Goal: Task Accomplishment & Management: Use online tool/utility

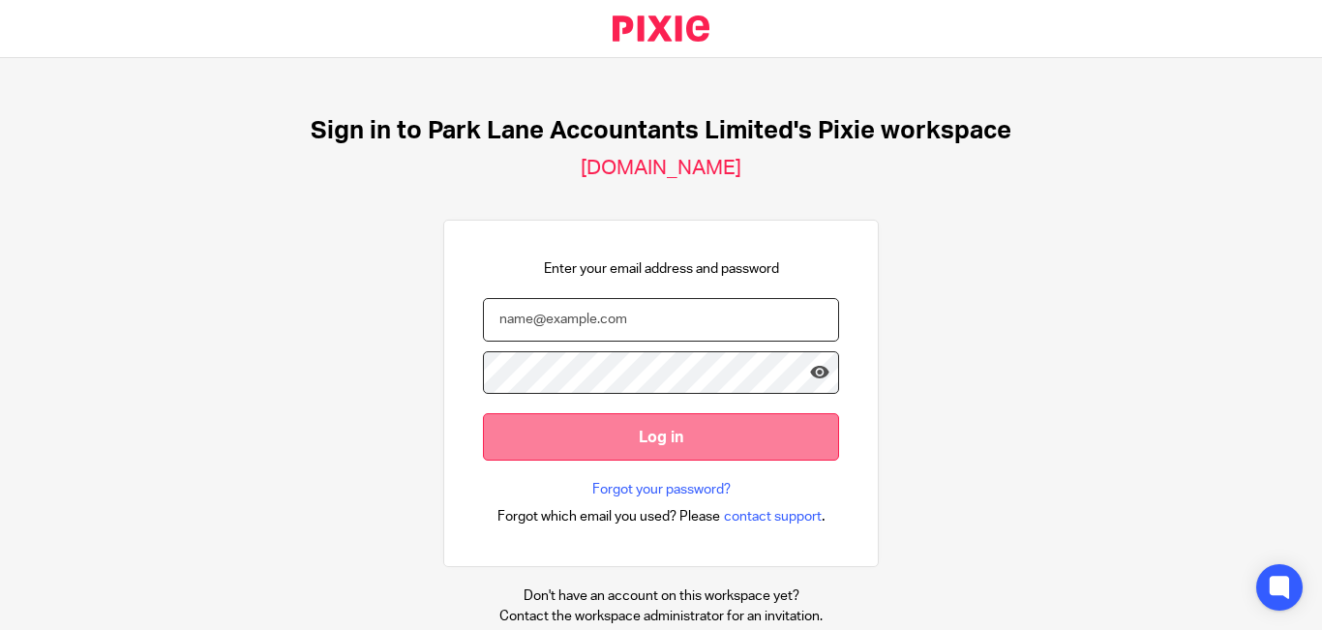
type input "[PERSON_NAME][EMAIL_ADDRESS][DOMAIN_NAME]"
click at [607, 437] on input "Log in" at bounding box center [661, 436] width 356 height 47
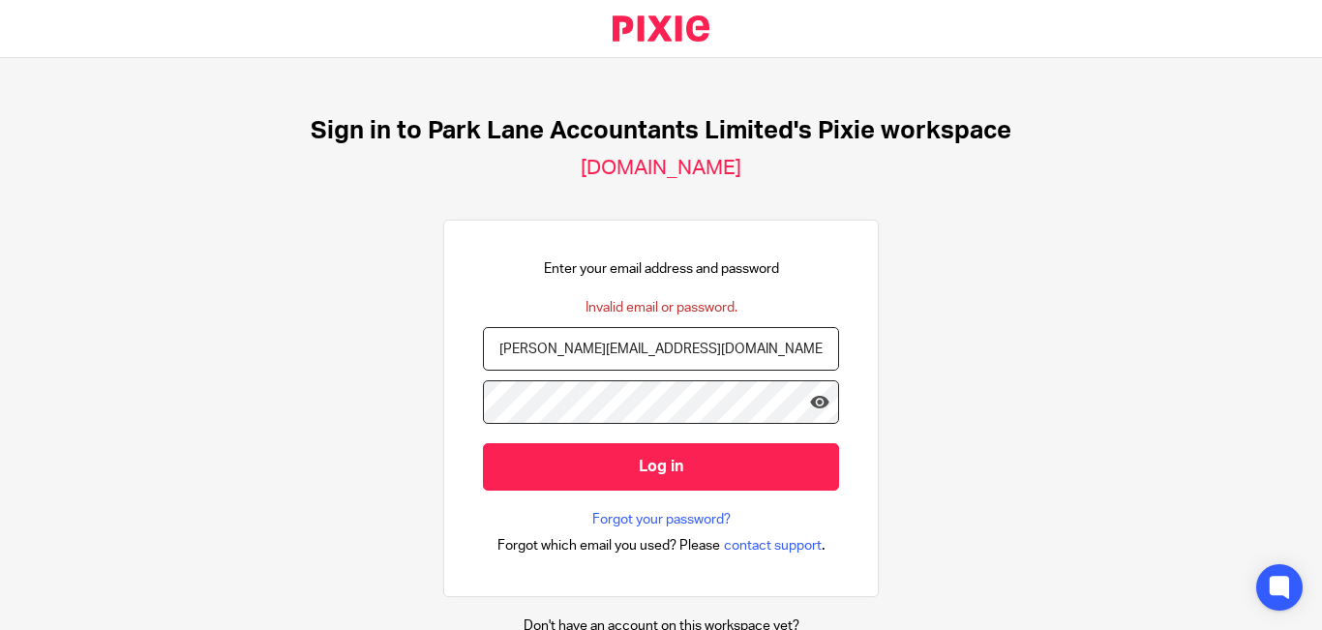
click at [483, 443] on input "Log in" at bounding box center [661, 466] width 356 height 47
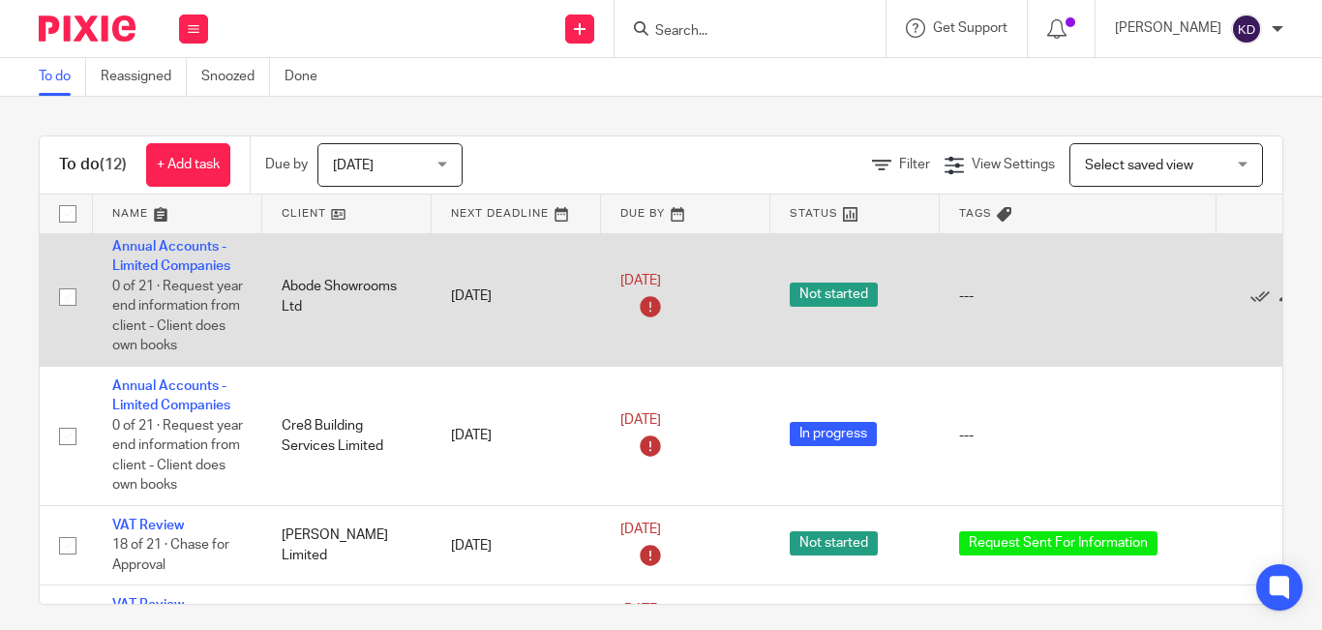
scroll to position [581, 0]
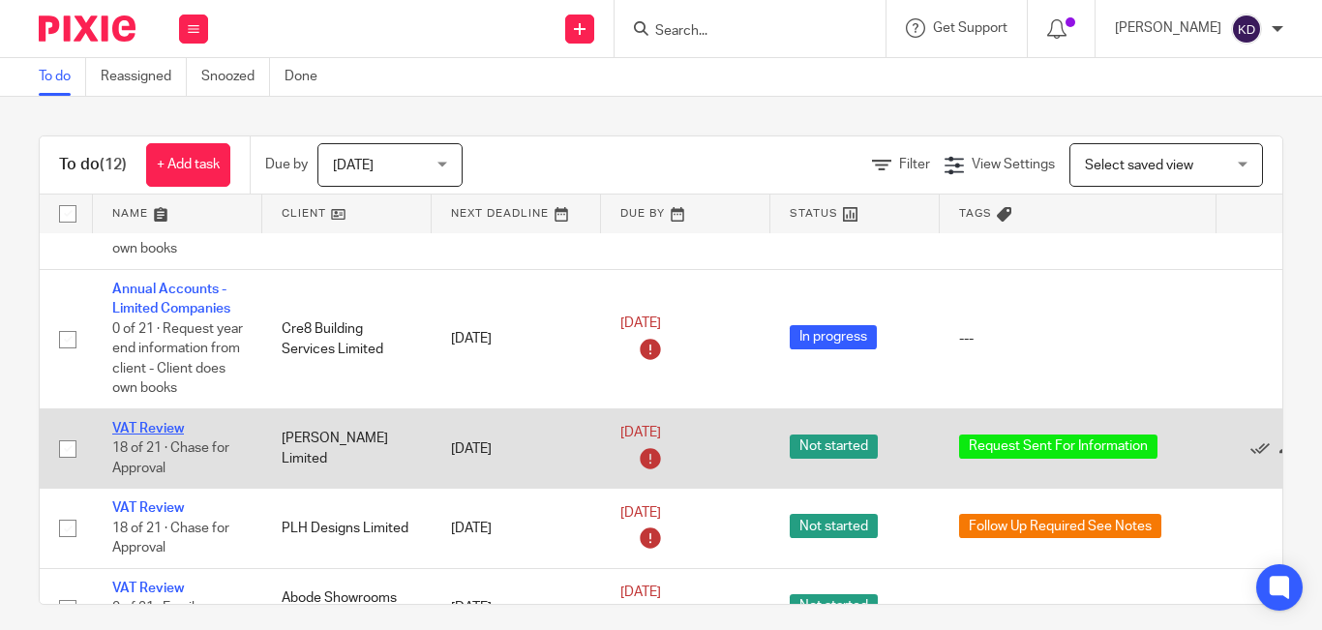
click at [166, 425] on link "VAT Review" at bounding box center [148, 429] width 72 height 14
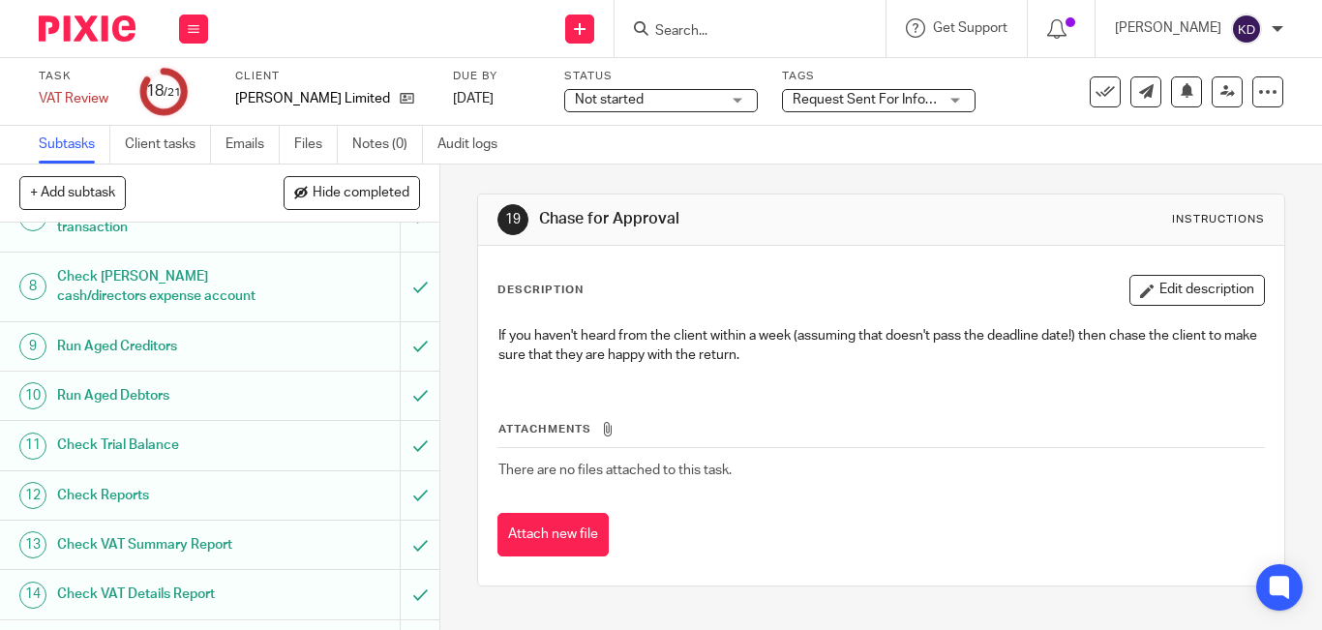
scroll to position [774, 0]
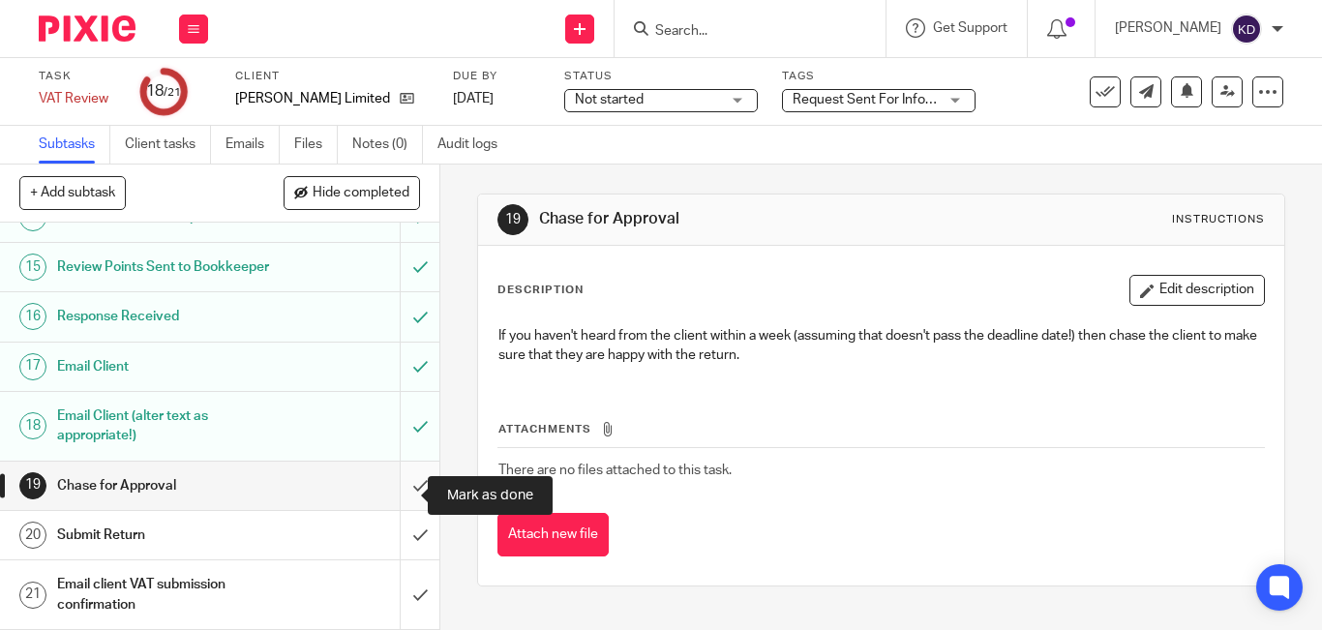
click at [402, 497] on input "submit" at bounding box center [219, 486] width 439 height 48
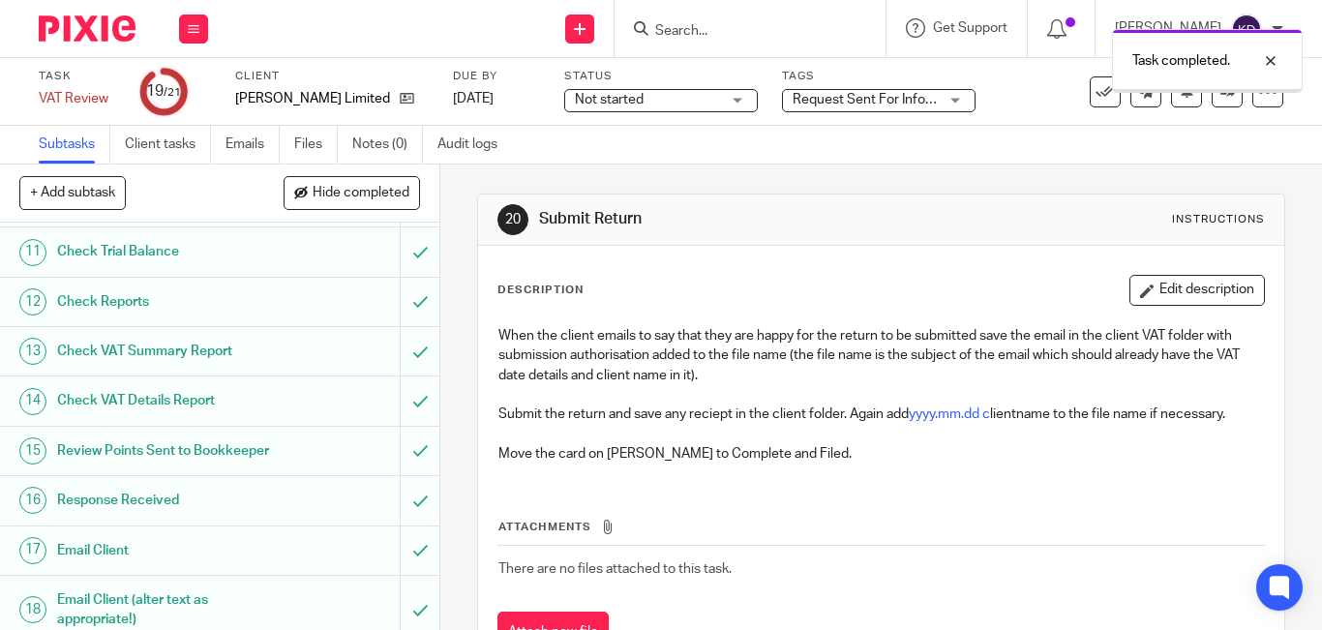
scroll to position [784, 0]
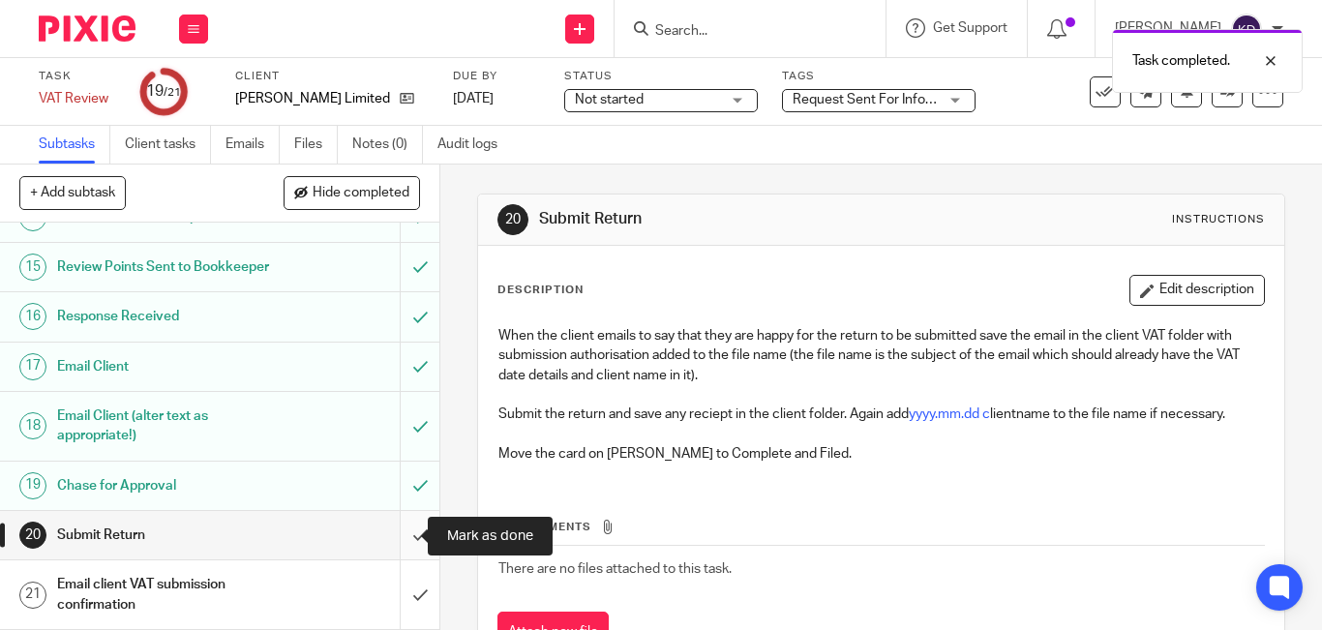
click at [401, 542] on input "submit" at bounding box center [219, 535] width 439 height 48
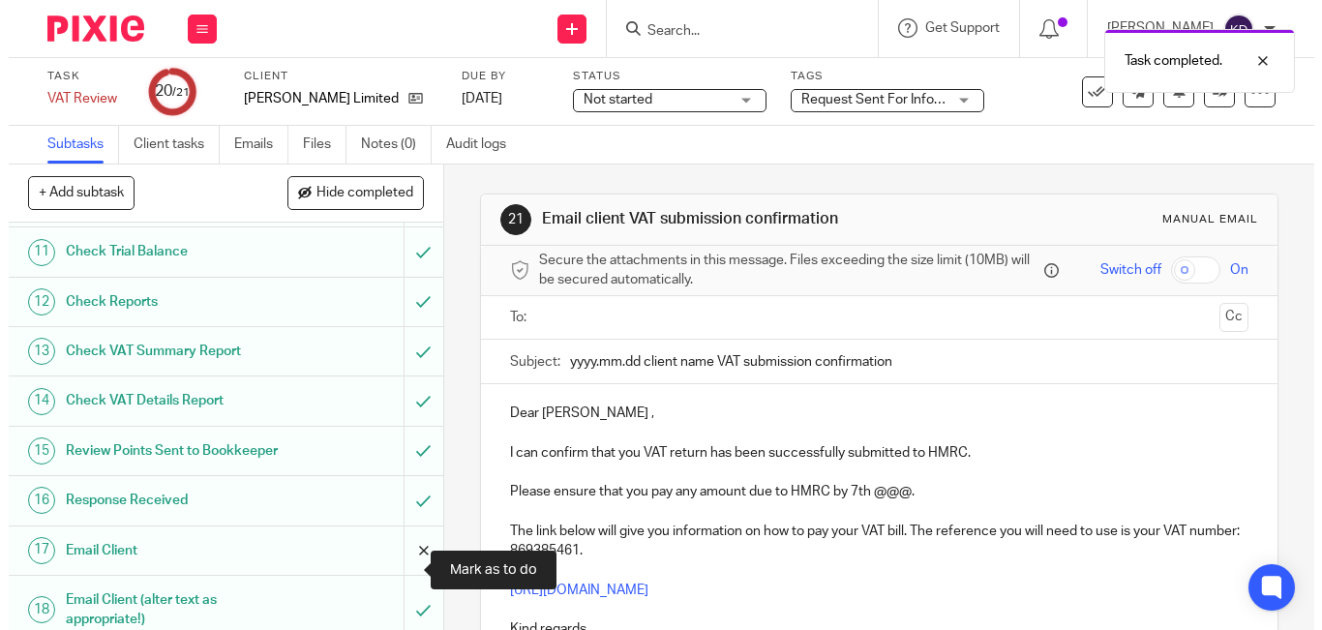
scroll to position [784, 0]
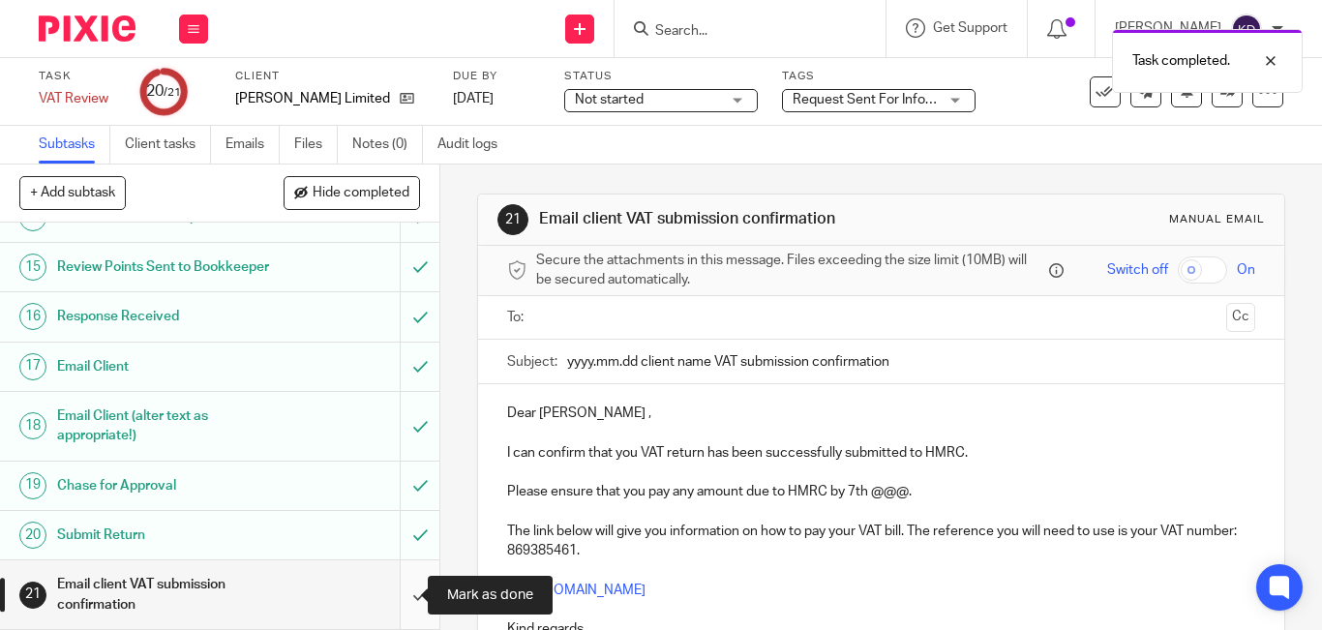
click at [398, 588] on input "submit" at bounding box center [219, 594] width 439 height 69
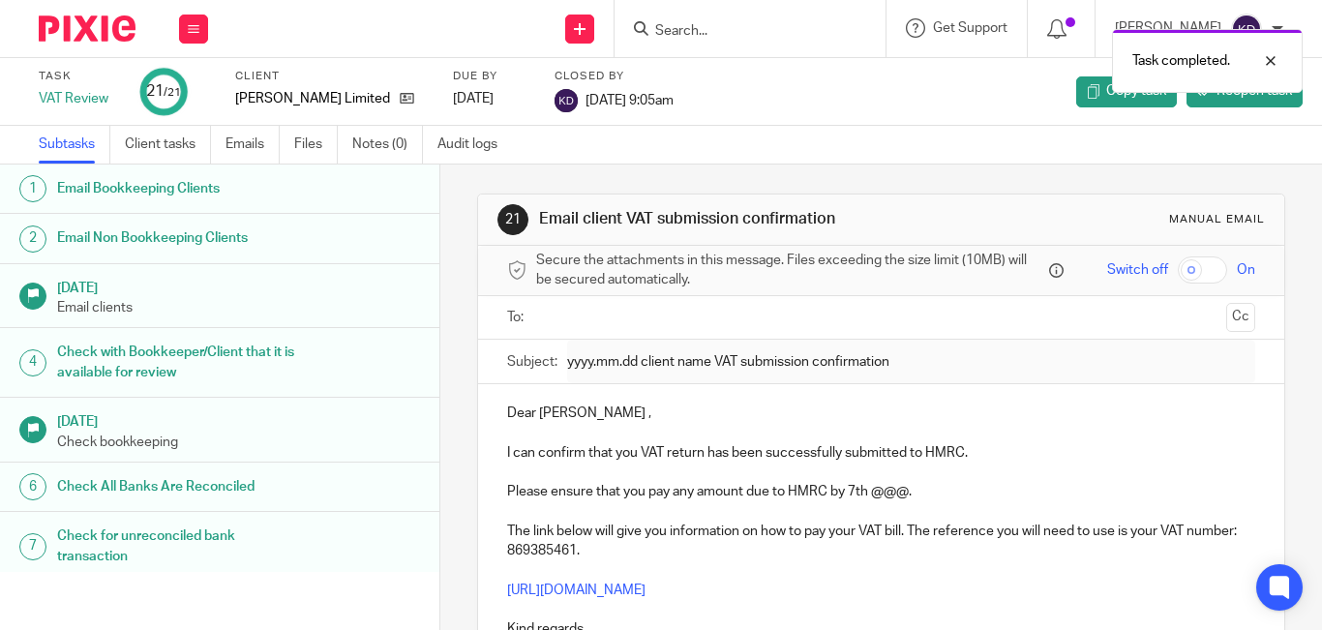
click at [83, 24] on img at bounding box center [87, 28] width 97 height 26
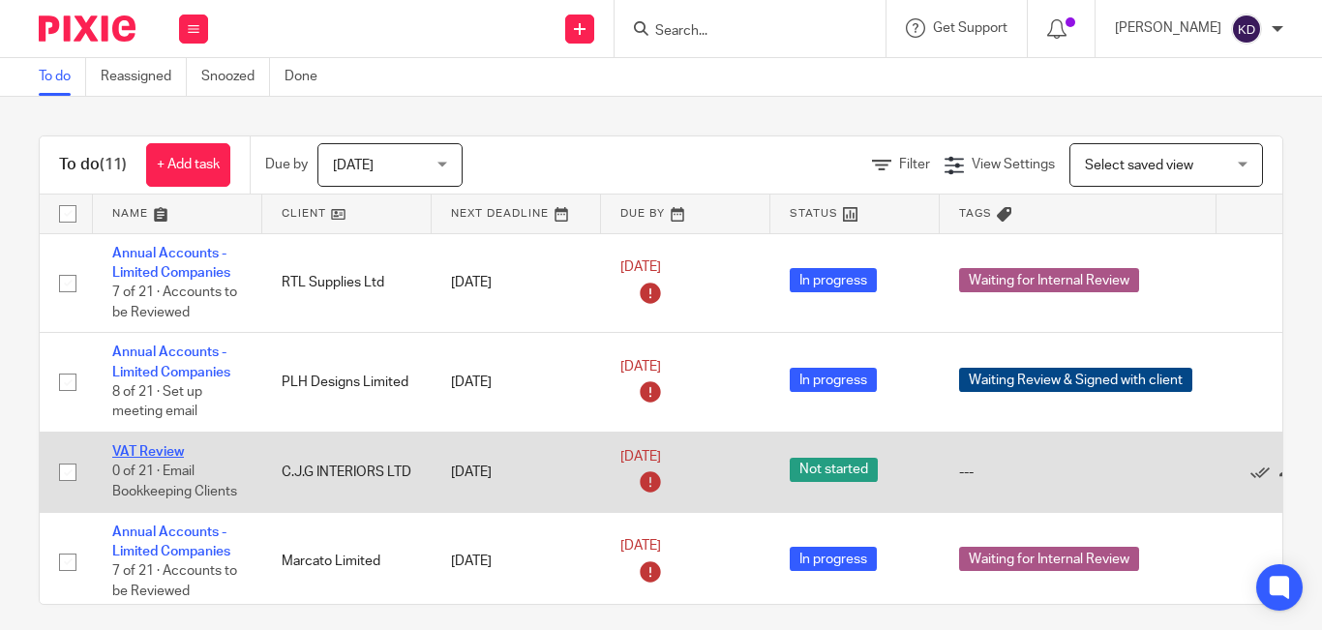
click at [164, 448] on link "VAT Review" at bounding box center [148, 452] width 72 height 14
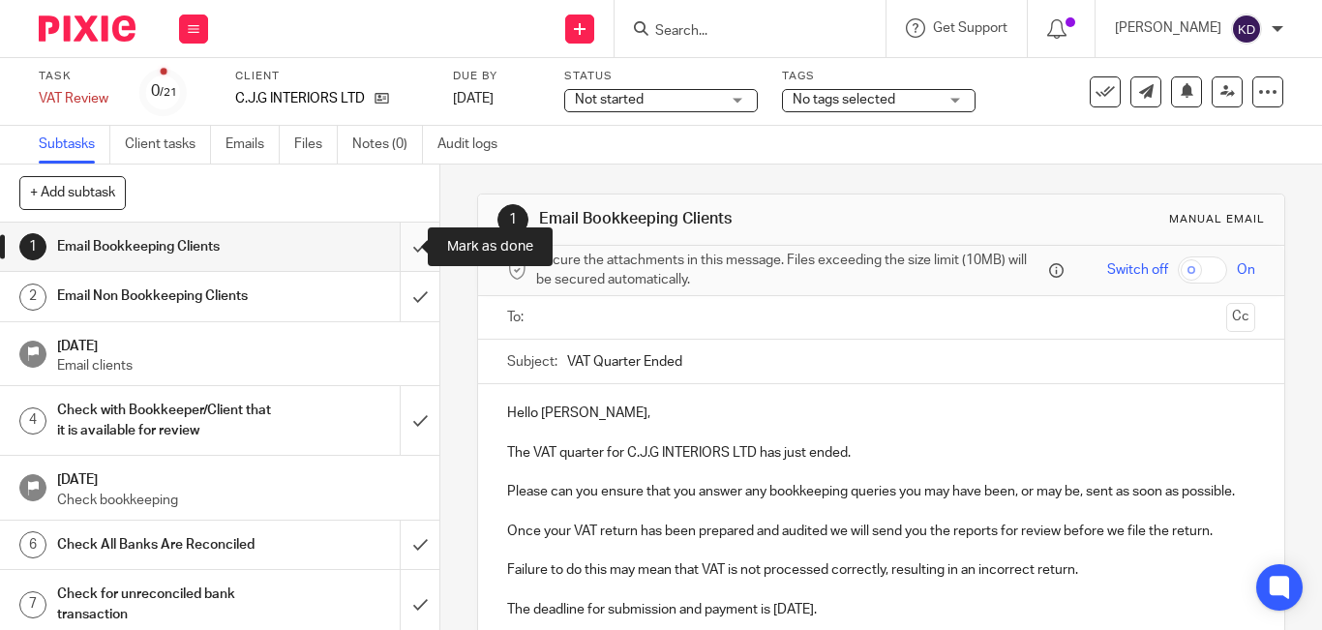
click at [399, 253] on input "submit" at bounding box center [219, 247] width 439 height 48
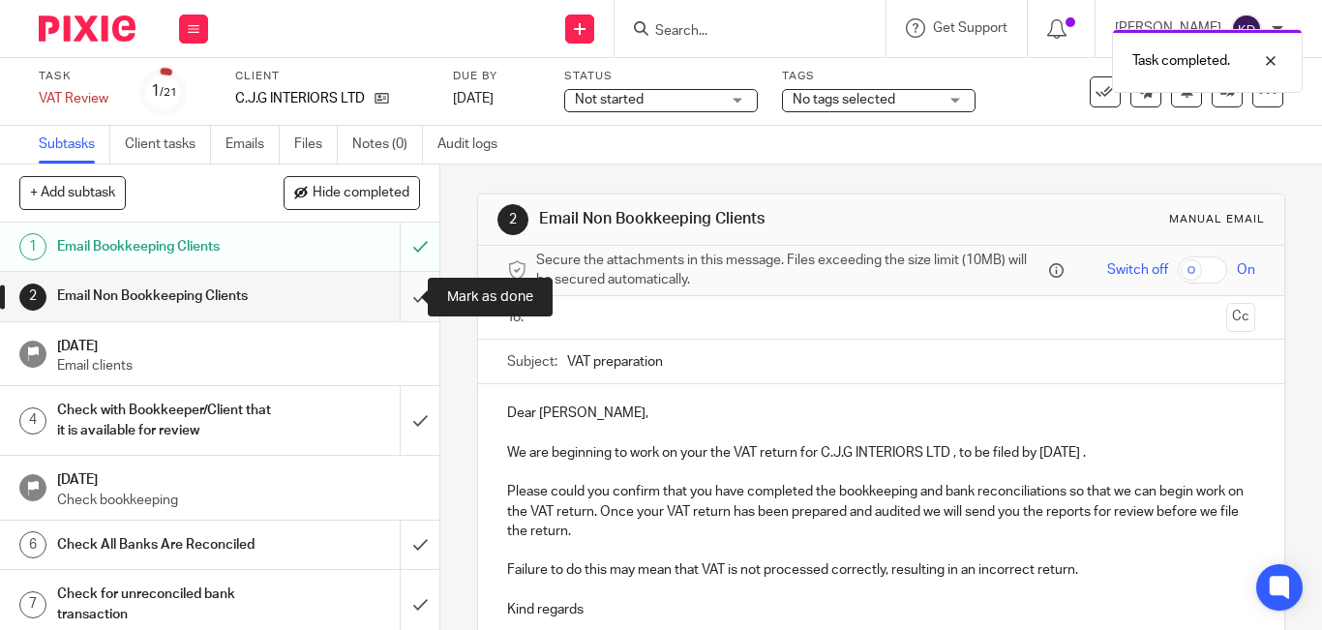
click at [403, 302] on input "submit" at bounding box center [219, 296] width 439 height 48
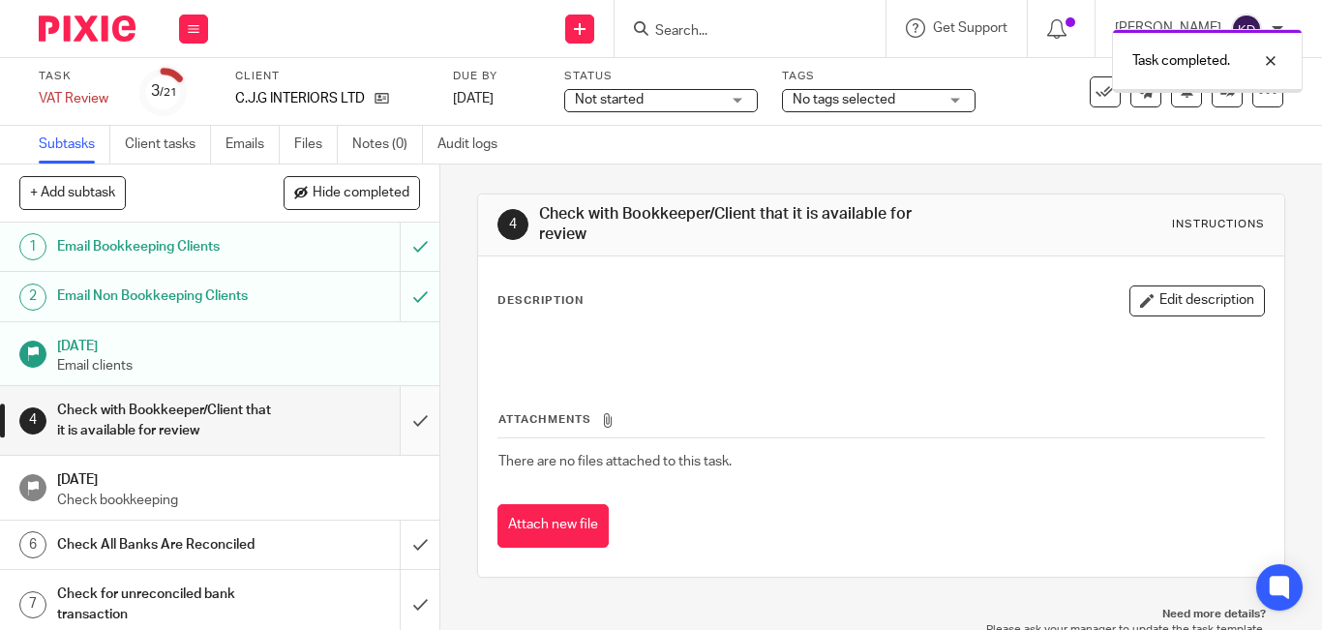
drag, startPoint x: 0, startPoint y: 0, endPoint x: 397, endPoint y: 419, distance: 577.2
click at [397, 419] on input "submit" at bounding box center [219, 420] width 439 height 69
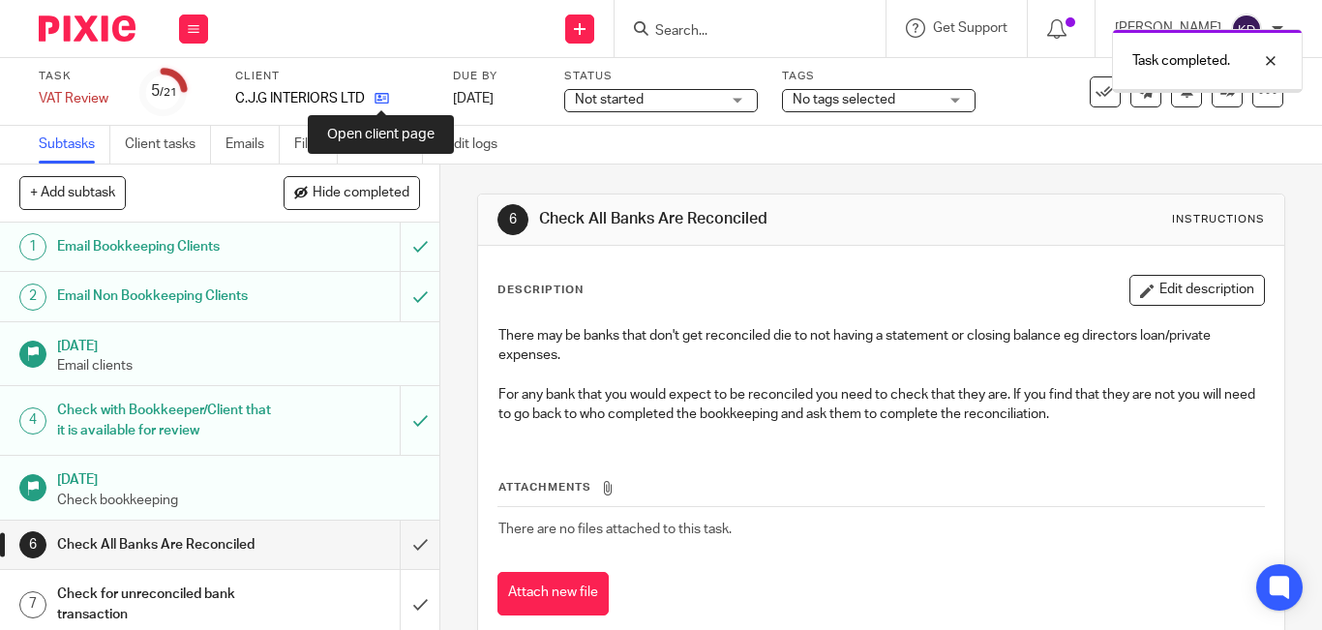
click at [379, 93] on icon at bounding box center [382, 98] width 15 height 15
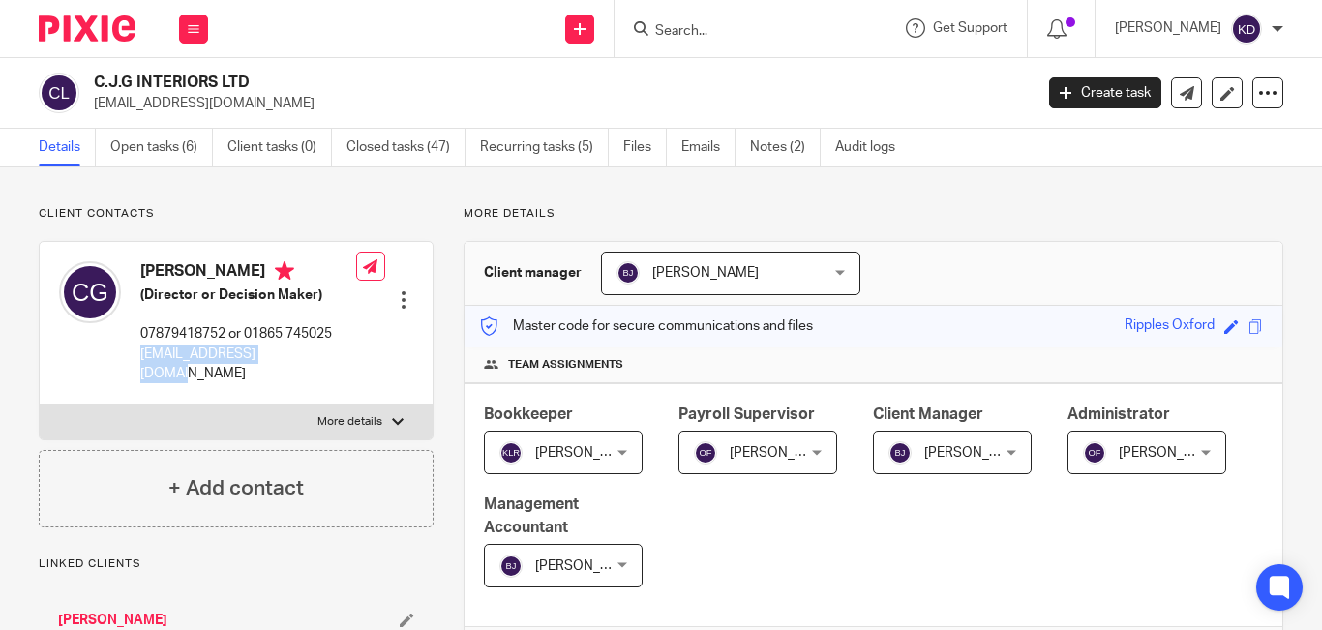
drag, startPoint x: 142, startPoint y: 352, endPoint x: 280, endPoint y: 355, distance: 137.5
click at [280, 355] on p "[EMAIL_ADDRESS][DOMAIN_NAME]" at bounding box center [248, 365] width 216 height 40
copy p "[EMAIL_ADDRESS][DOMAIN_NAME]"
